Goal: Task Accomplishment & Management: Manage account settings

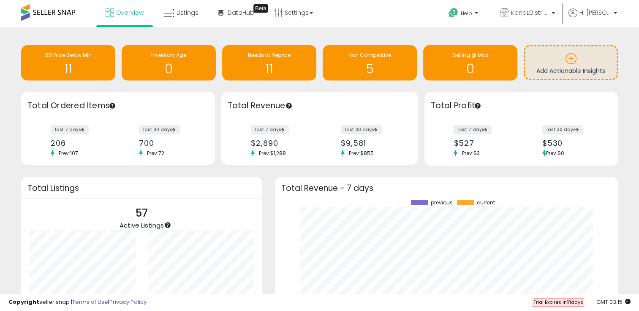
scroll to position [117, 325]
click at [572, 65] on p at bounding box center [570, 60] width 83 height 14
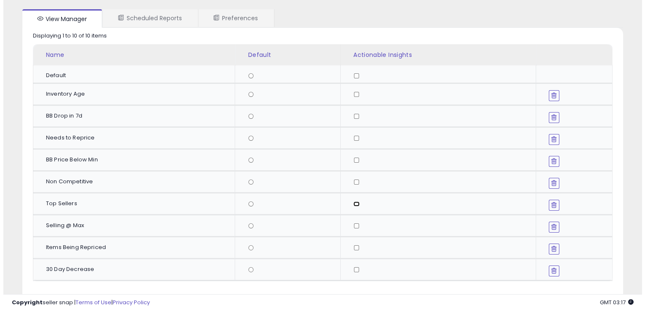
scroll to position [104, 0]
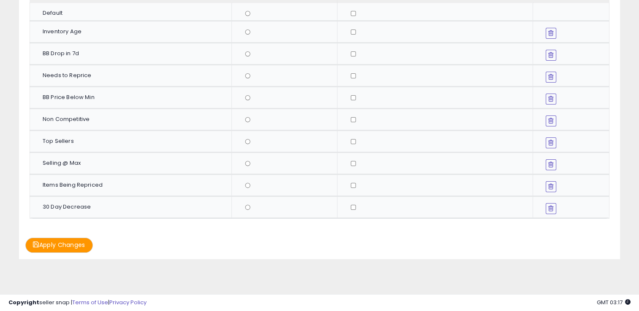
click at [63, 239] on button "Apply Changes" at bounding box center [59, 245] width 68 height 15
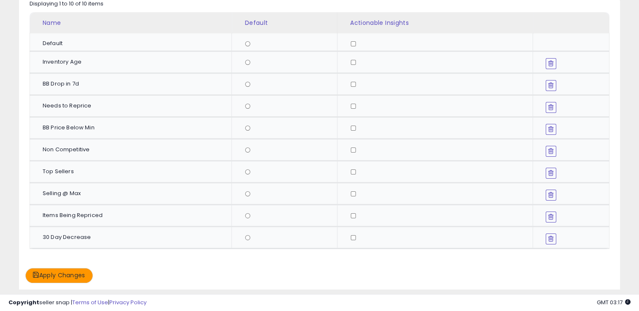
scroll to position [0, 0]
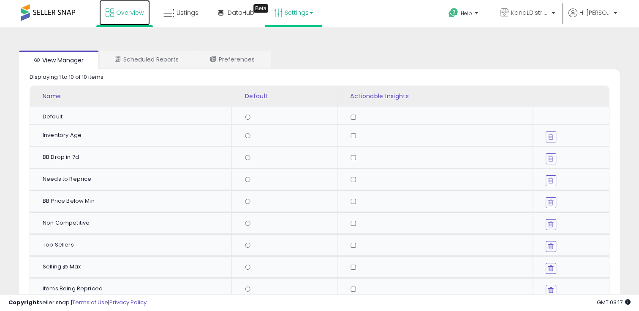
click at [127, 10] on span "Overview" at bounding box center [129, 12] width 27 height 8
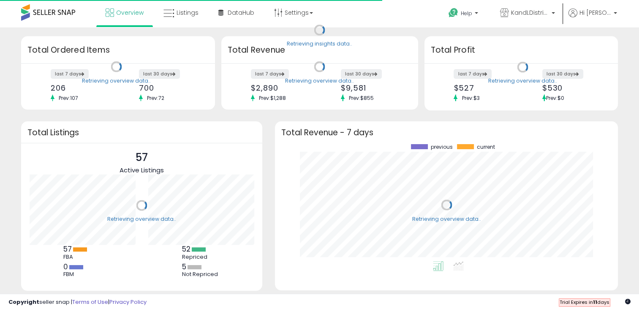
scroll to position [117, 325]
